Goal: Information Seeking & Learning: Learn about a topic

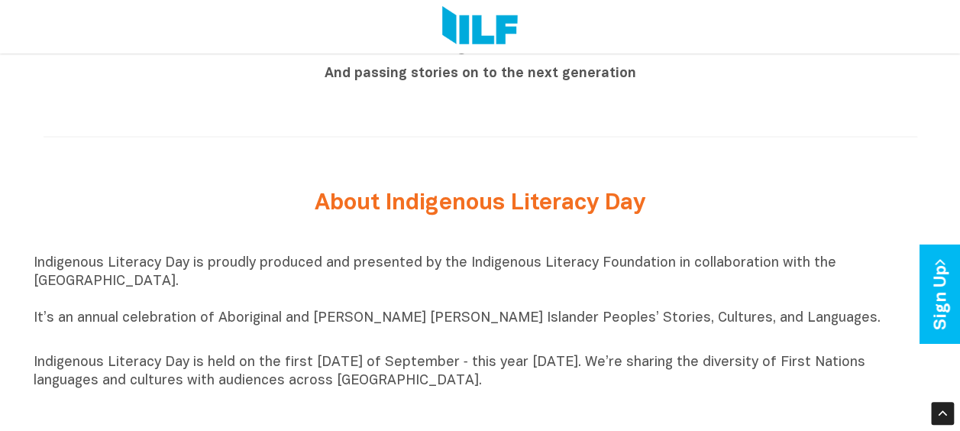
scroll to position [1509, 0]
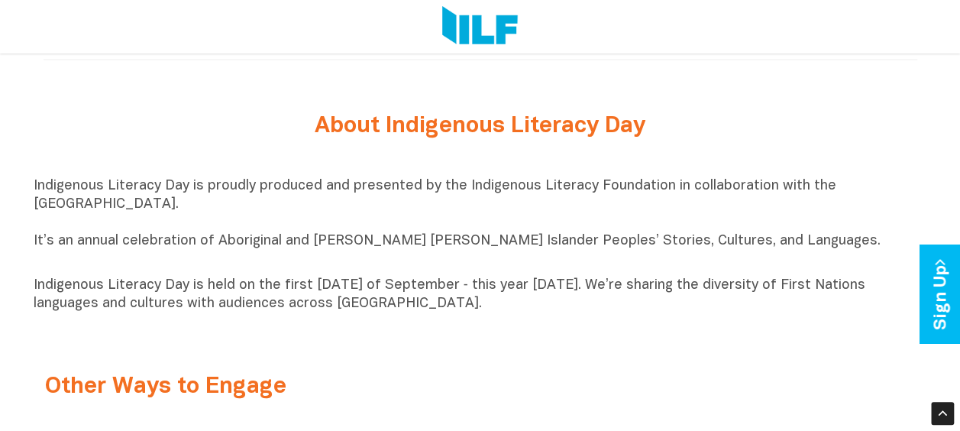
drag, startPoint x: 478, startPoint y: 318, endPoint x: 29, endPoint y: 204, distance: 463.1
copy div "Indigenous Literacy Day is proudly produced and presented by the Indigenous Lit…"
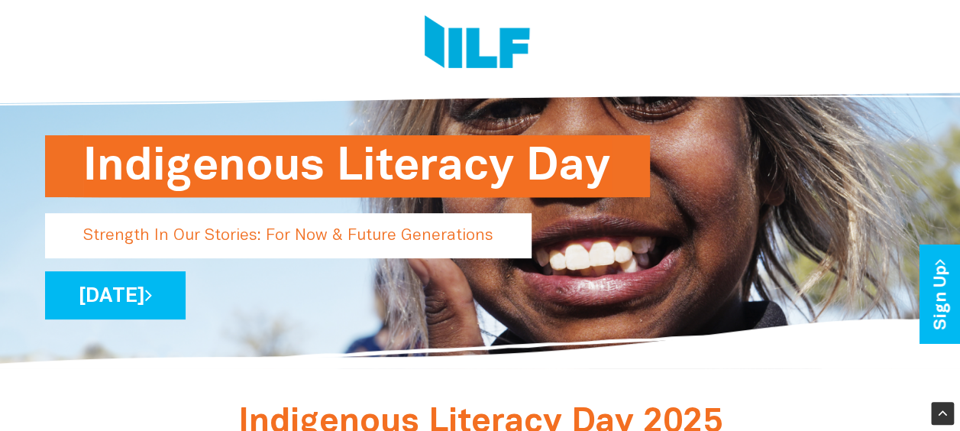
scroll to position [153, 0]
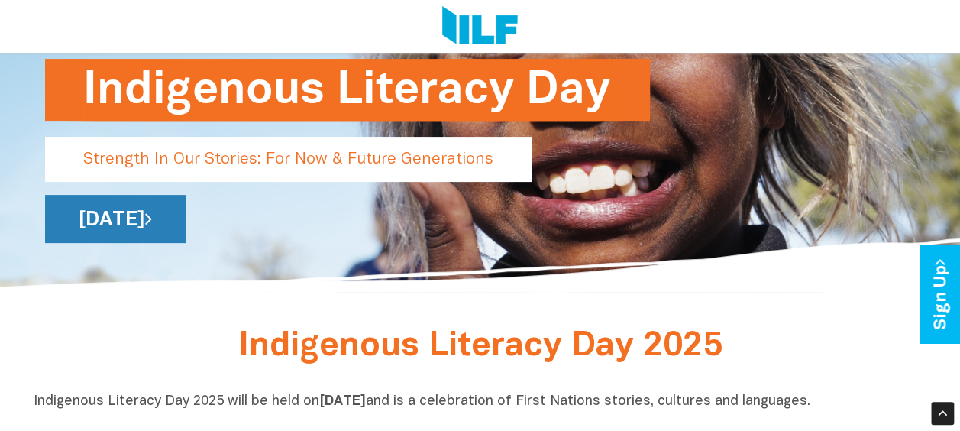
click at [186, 231] on link "[DATE]" at bounding box center [115, 219] width 140 height 48
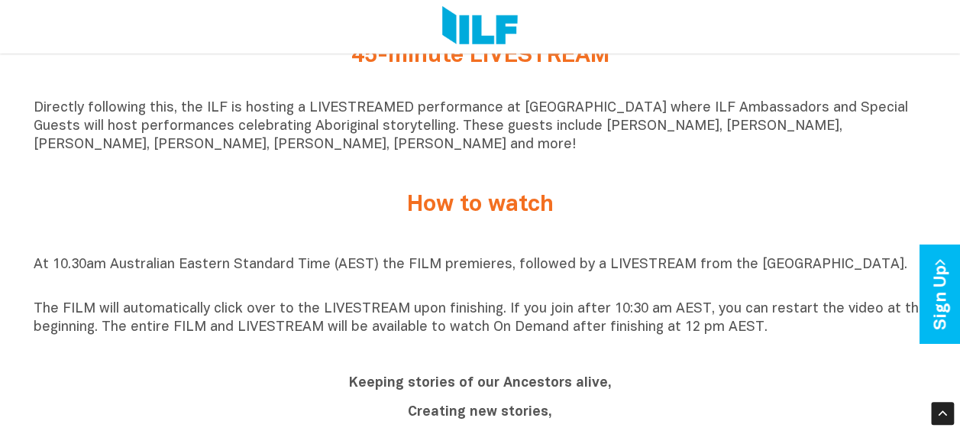
scroll to position [1145, 0]
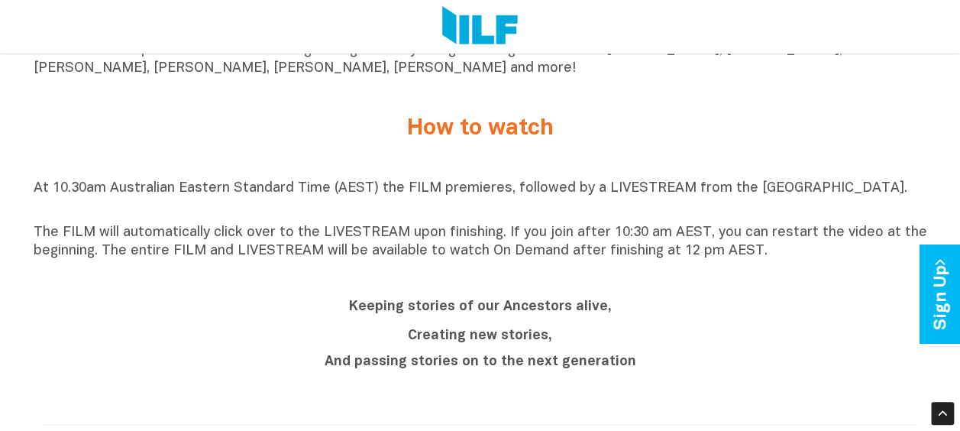
click at [308, 360] on div "Creating new stories, And passing stories on to the next generation" at bounding box center [480, 348] width 573 height 44
click at [774, 260] on p "The FILM will automatically click over to the LIVESTREAM upon finishing. If you…" at bounding box center [480, 242] width 893 height 37
drag, startPoint x: 757, startPoint y: 264, endPoint x: 35, endPoint y: 192, distance: 725.1
click at [35, 192] on div "At 10.30am Australian Eastern Standard Time (AEST) the FILM premieres, followed…" at bounding box center [480, 219] width 893 height 81
copy div "At 10.30am Australian Eastern Standard Time (AEST) the FILM premieres, followed…"
